Goal: Ask a question

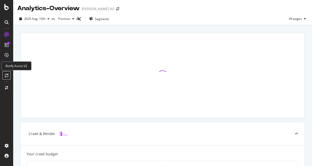
click at [3, 77] on div at bounding box center [7, 75] width 8 height 8
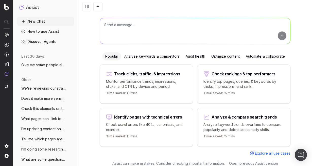
scroll to position [31, 0]
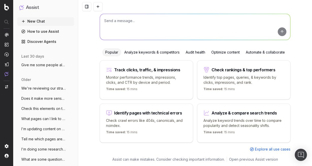
click at [172, 25] on textarea at bounding box center [195, 27] width 190 height 26
type textarea "H"
paste textarea "Four Models, One Powerful Lineup The Galaxy S25 series pushes innovation to the…"
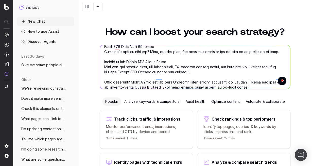
scroll to position [0, 0]
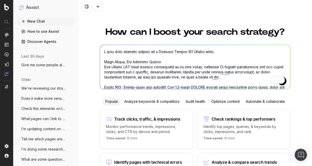
click at [232, 53] on textarea "To enrich screen reader interactions, please activate Accessibility in Grammarl…" at bounding box center [195, 67] width 190 height 44
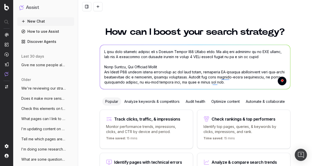
type textarea "I have this existing content for a Samsung Galaxy S25 Series page. We have now …"
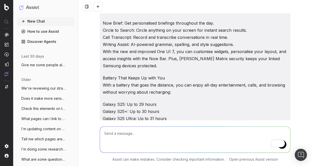
scroll to position [440, 0]
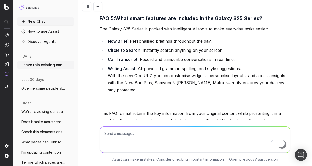
scroll to position [905, 0]
